Goal: Check status: Check status

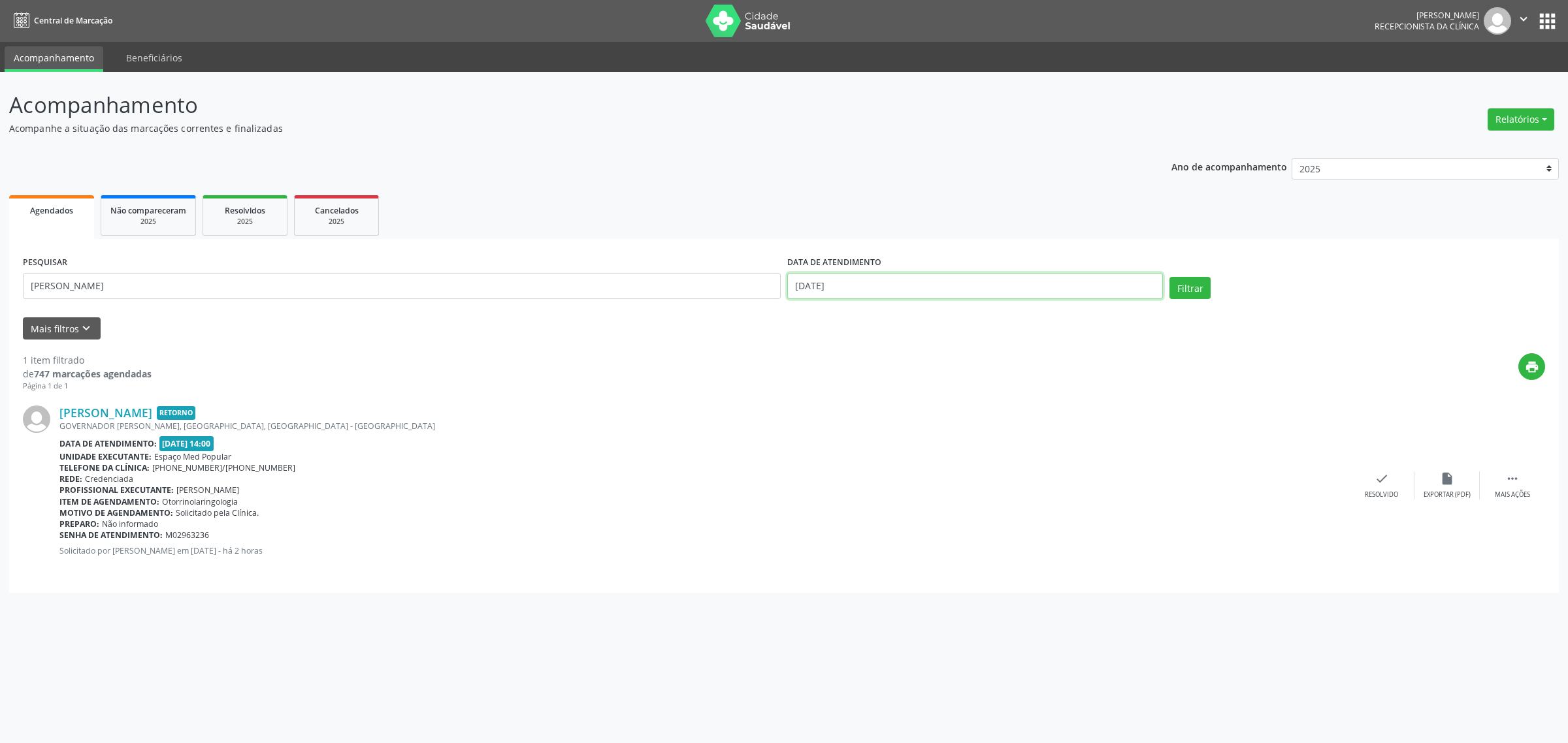
click at [952, 283] on input "[DATE]" at bounding box center [975, 286] width 376 height 26
select select "9"
drag, startPoint x: 44, startPoint y: 282, endPoint x: 0, endPoint y: 285, distance: 44.5
click at [0, 285] on div "Acompanhamento Acompanhe a situação das marcações correntes e finalizadas Relat…" at bounding box center [784, 407] width 1568 height 671
click at [915, 294] on input "[DATE]" at bounding box center [975, 286] width 376 height 26
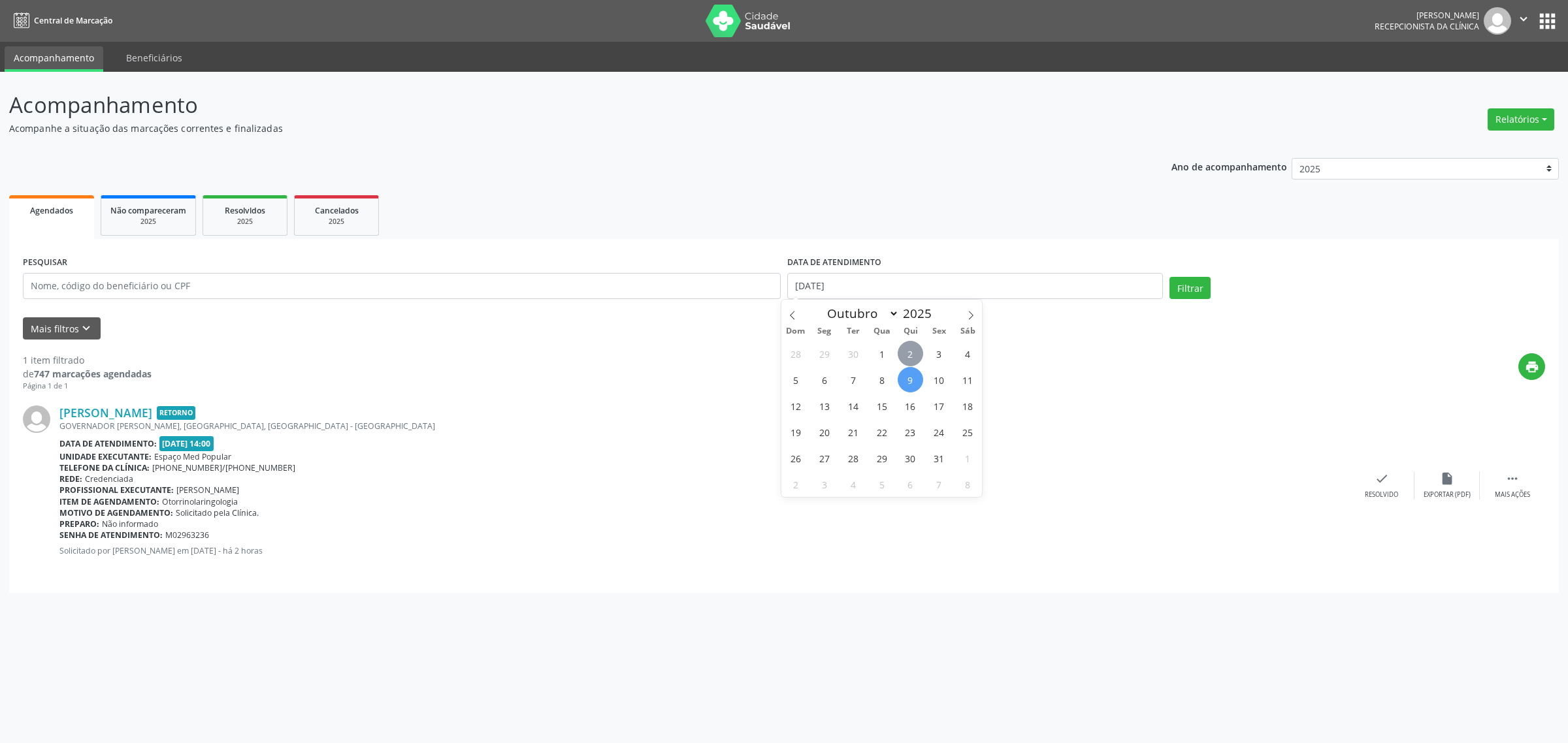
click at [912, 354] on span "2" at bounding box center [909, 353] width 25 height 25
type input "[DATE]"
click at [912, 354] on span "2" at bounding box center [909, 353] width 25 height 25
click at [1196, 289] on button "Filtrar" at bounding box center [1189, 288] width 41 height 22
